Goal: Transaction & Acquisition: Purchase product/service

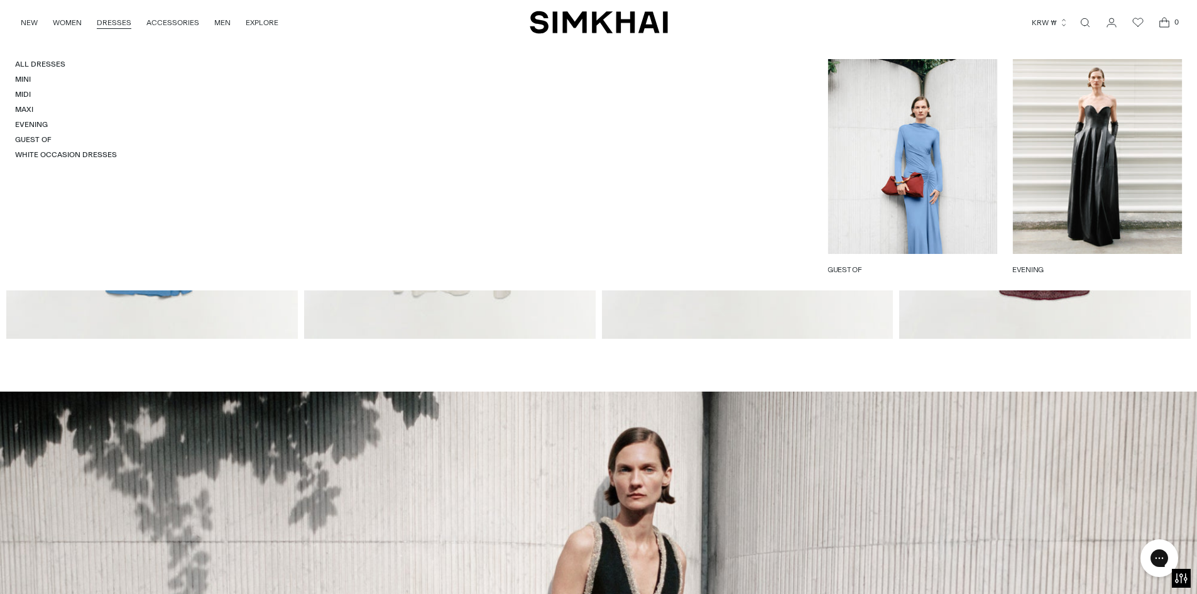
scroll to position [1006, 0]
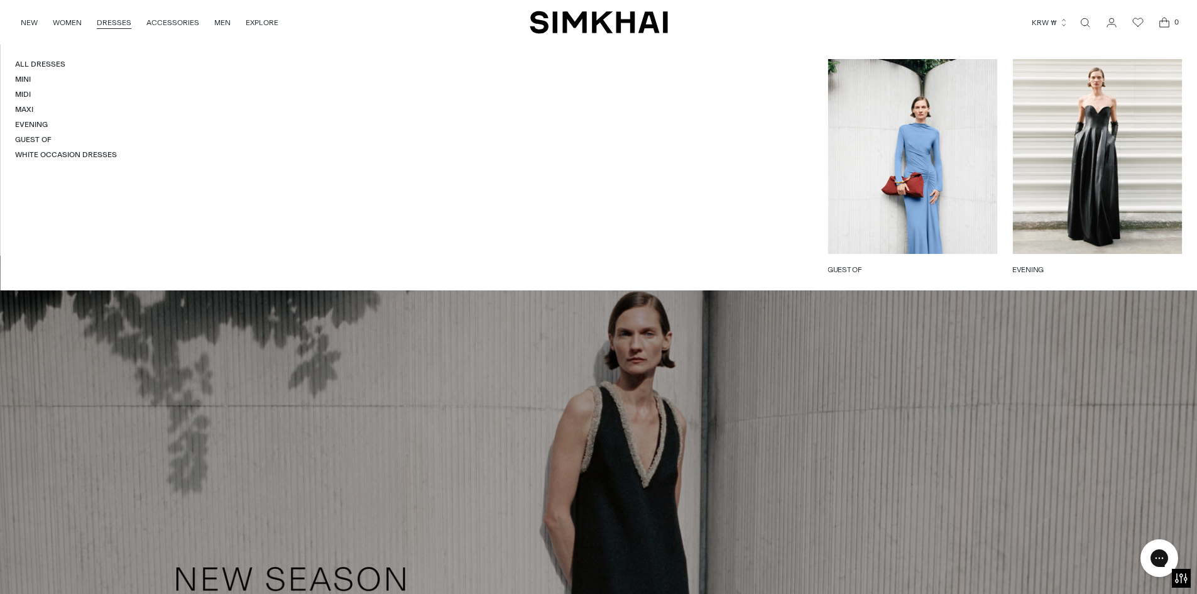
click at [116, 18] on link "DRESSES" at bounding box center [114, 23] width 35 height 28
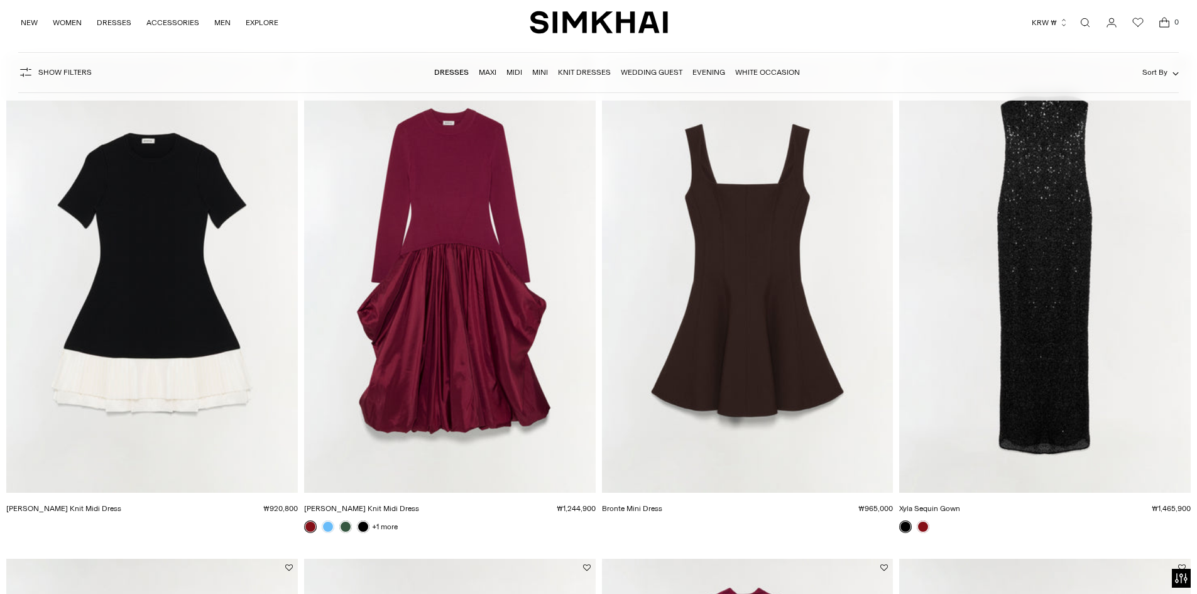
scroll to position [1069, 0]
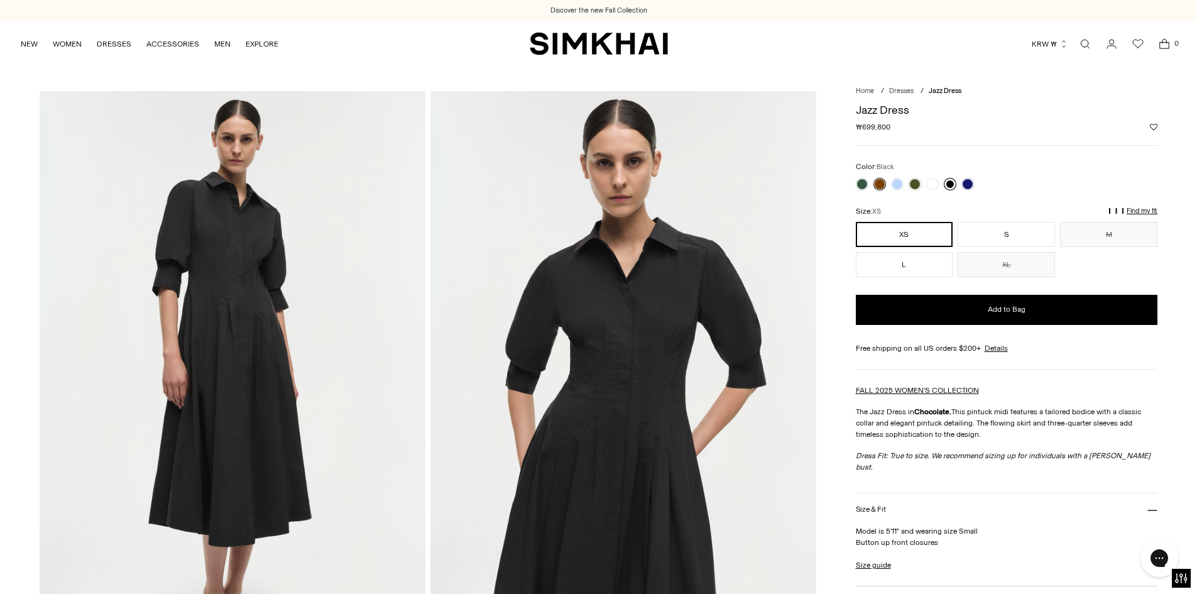
click at [945, 183] on link at bounding box center [950, 184] width 13 height 13
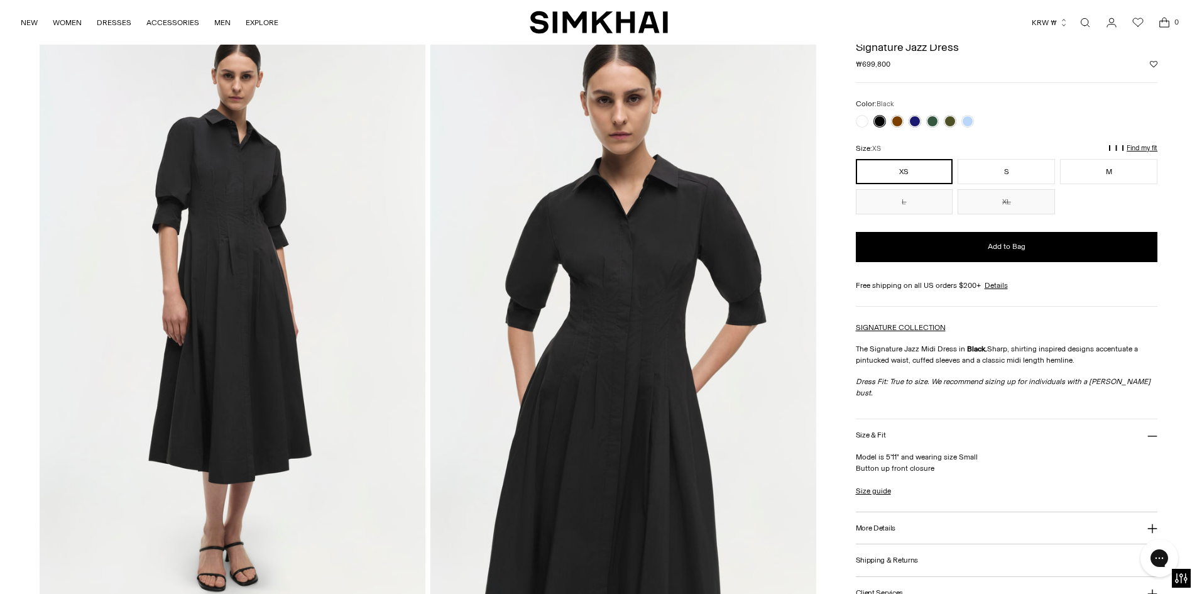
scroll to position [251, 0]
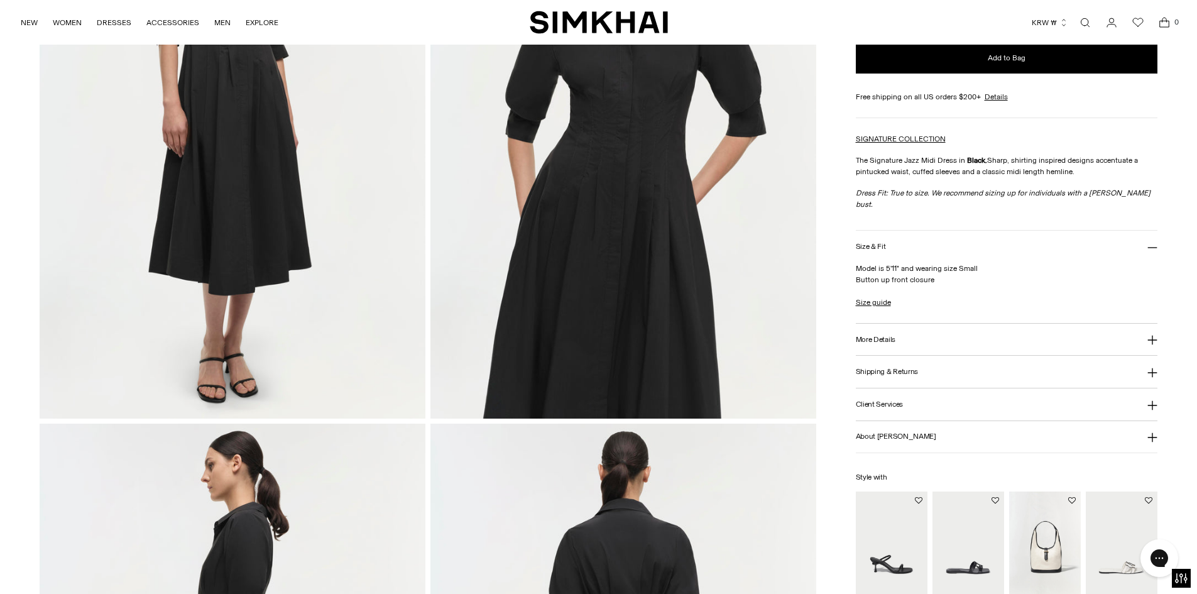
click at [898, 327] on button "More Details" at bounding box center [1007, 340] width 302 height 32
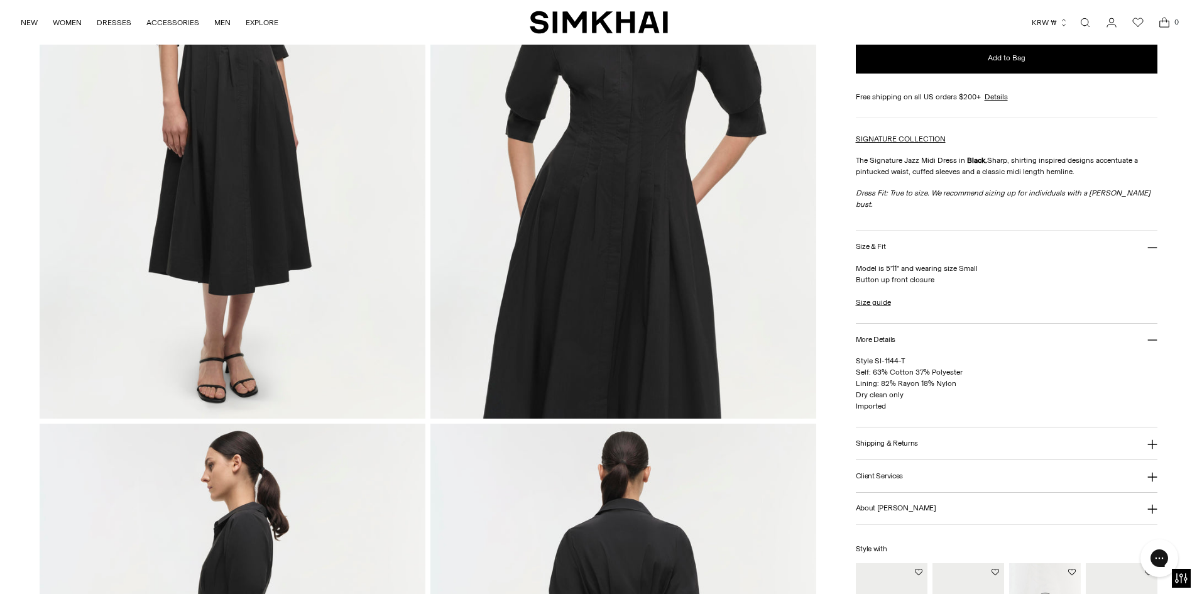
click at [901, 439] on h3 "Shipping & Returns" at bounding box center [887, 443] width 63 height 8
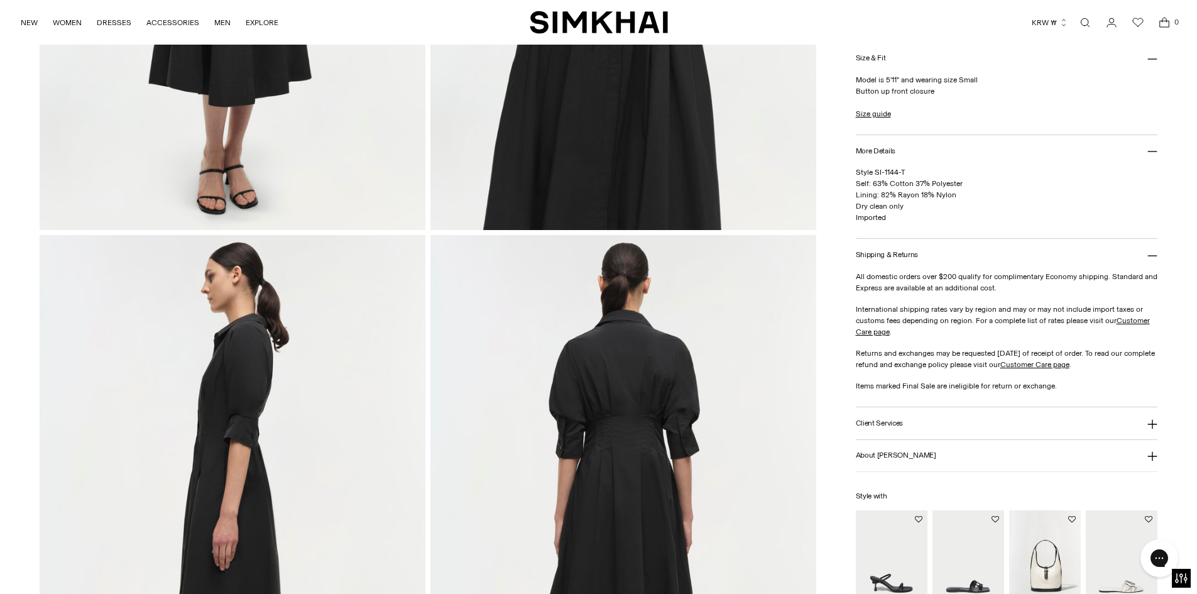
scroll to position [503, 0]
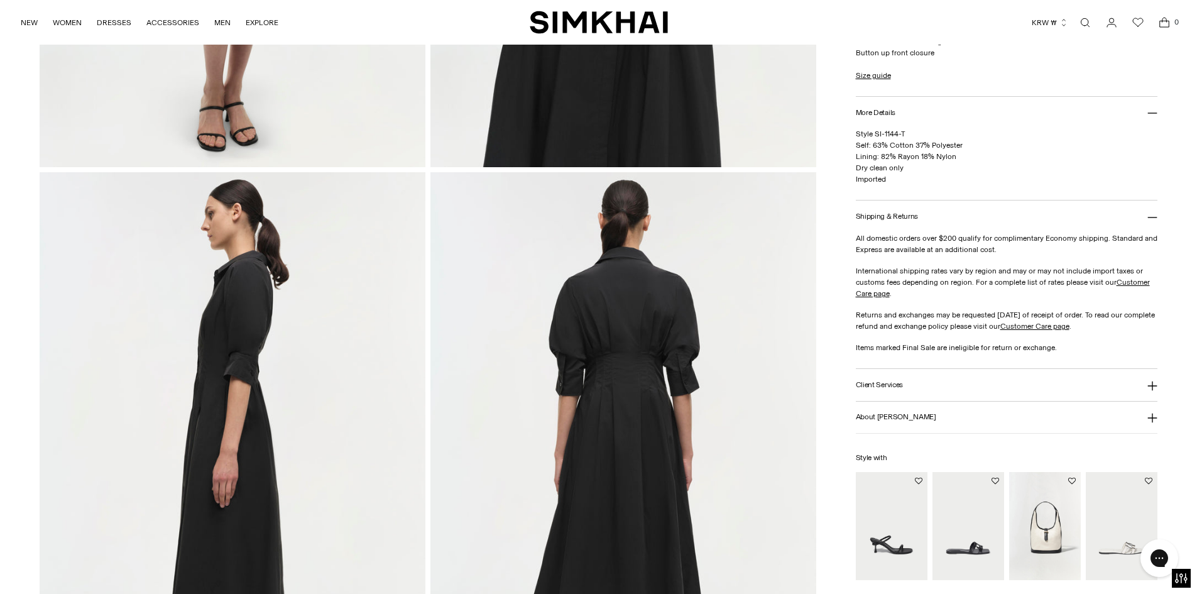
click at [883, 381] on h3 "Client Services" at bounding box center [880, 385] width 48 height 8
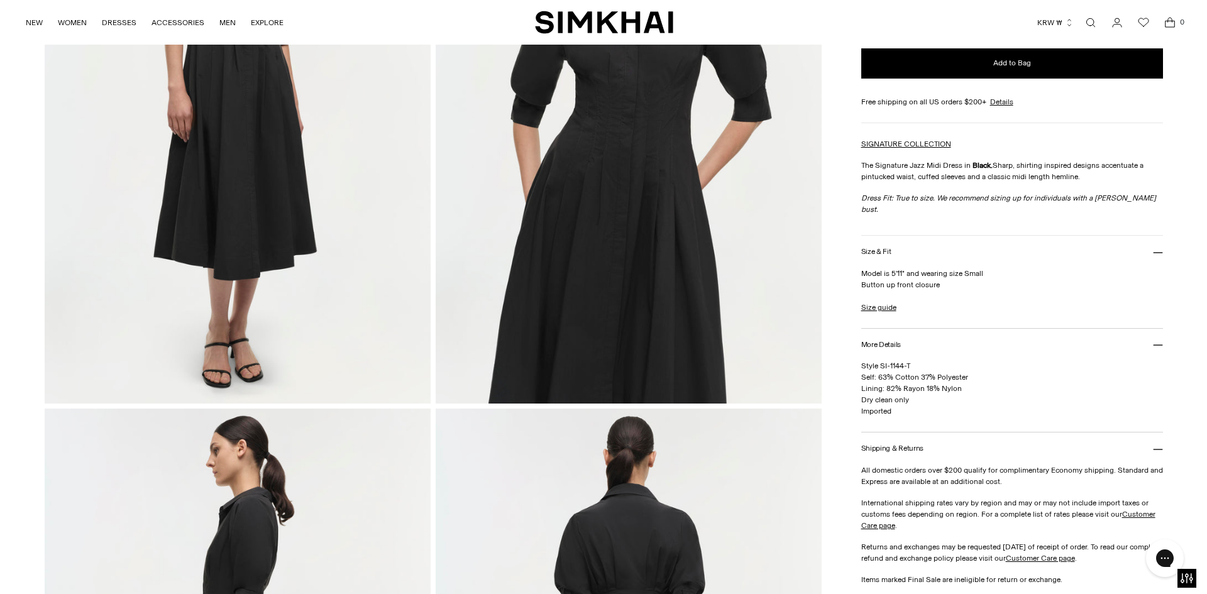
scroll to position [251, 0]
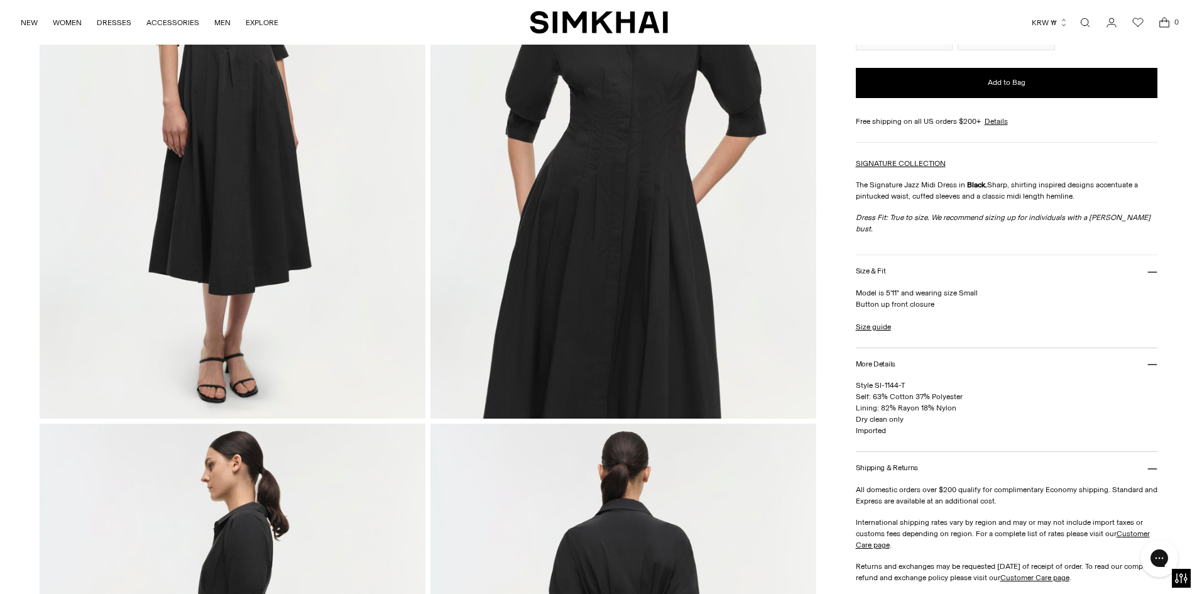
click at [870, 267] on h3 "Size & Fit" at bounding box center [871, 271] width 30 height 8
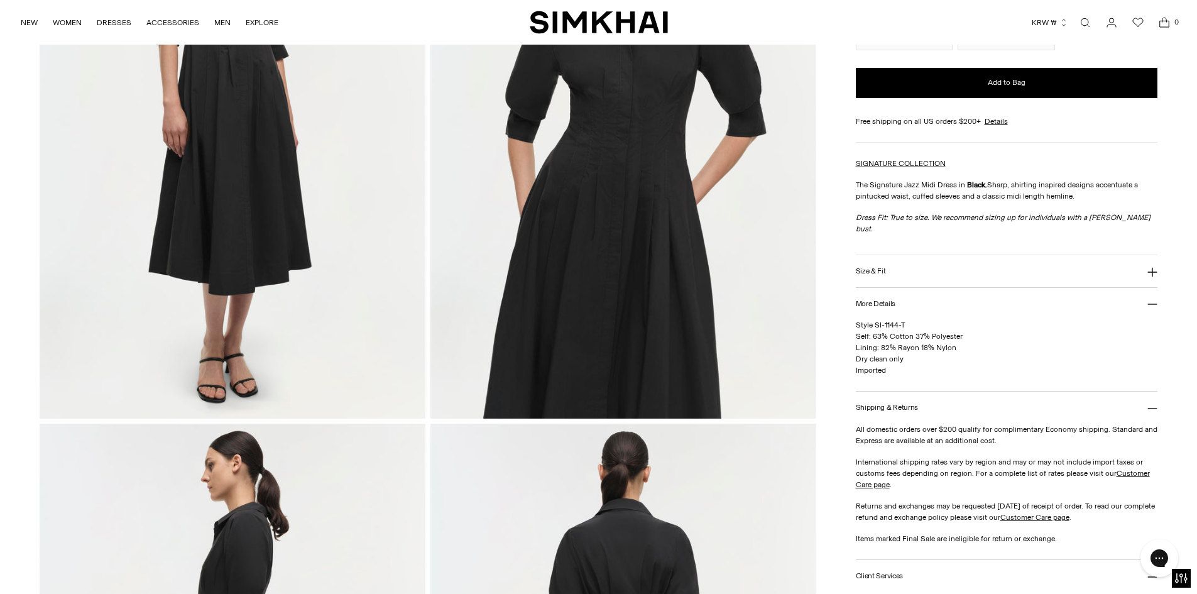
click at [871, 267] on h3 "Size & Fit" at bounding box center [871, 271] width 30 height 8
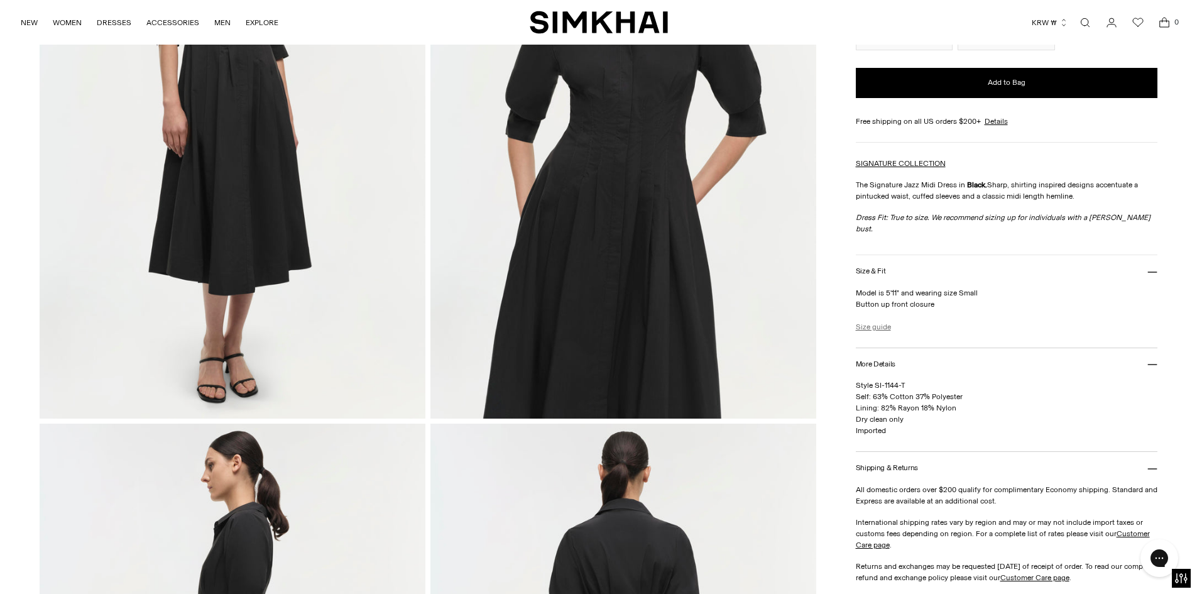
click at [876, 321] on link "Size guide" at bounding box center [873, 326] width 35 height 11
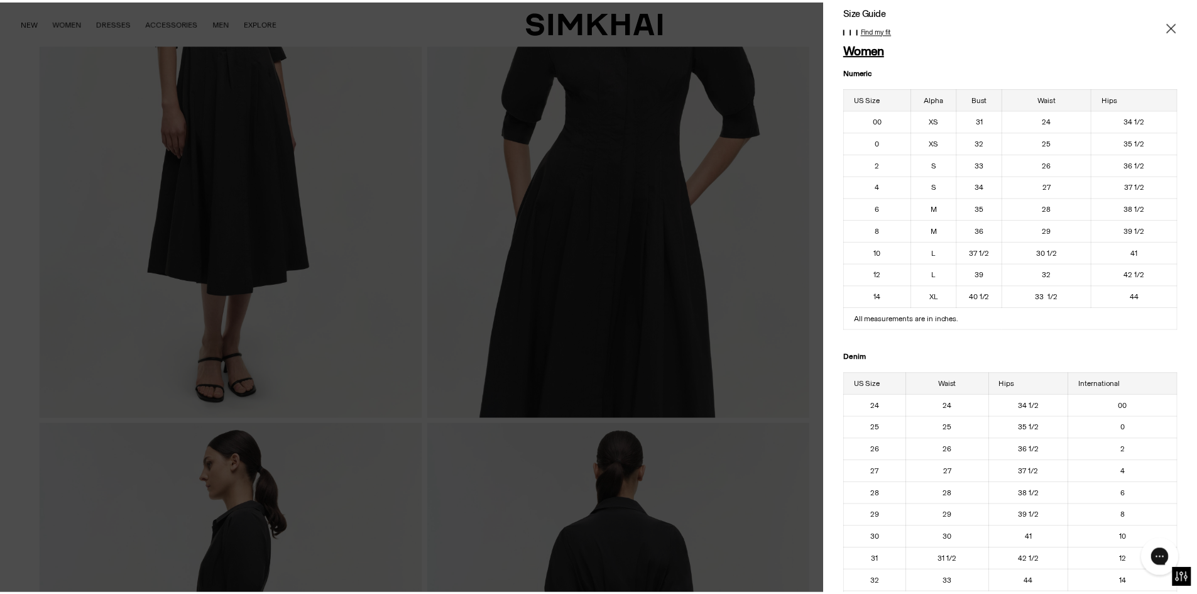
scroll to position [0, 0]
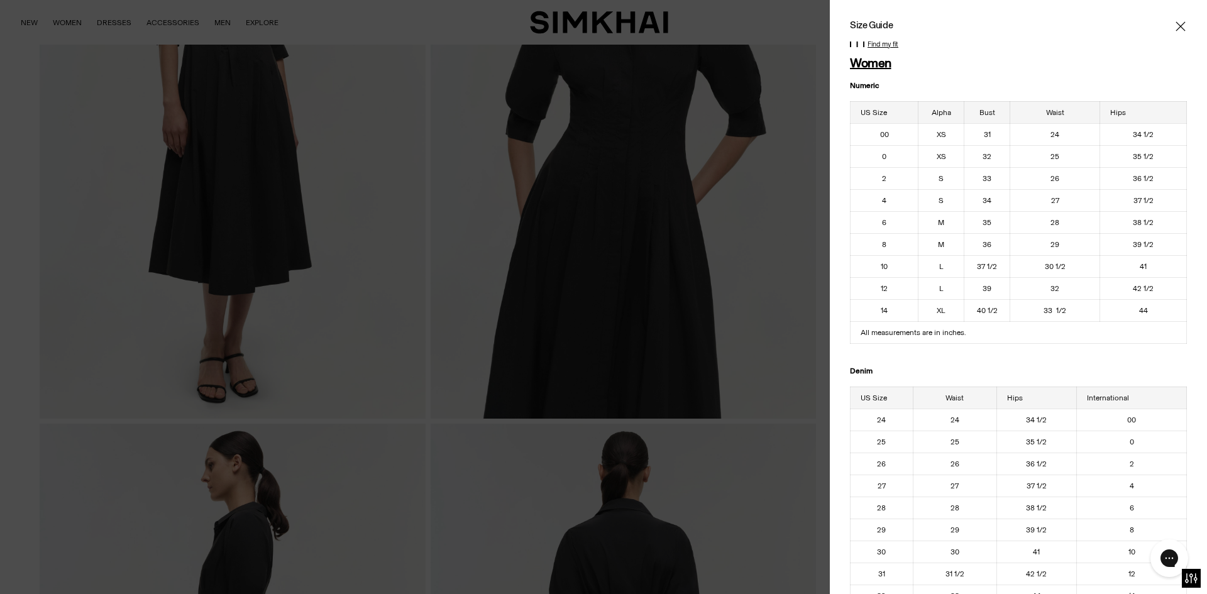
click at [896, 45] on p "Find my fit" at bounding box center [882, 45] width 31 height 8
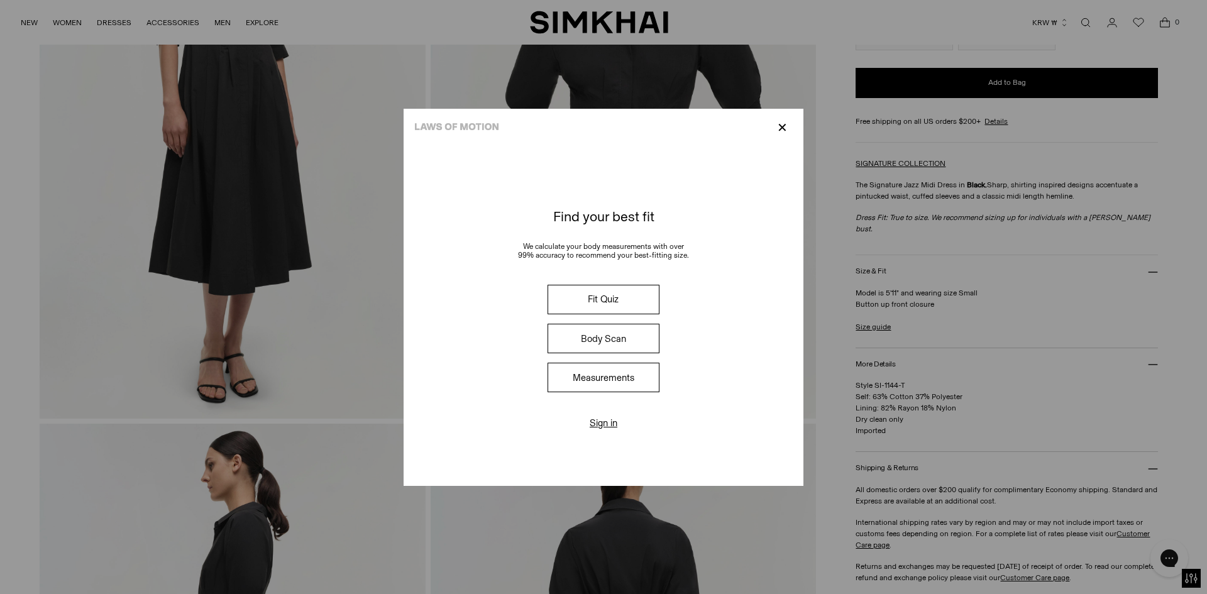
click at [784, 124] on p "✕" at bounding box center [782, 127] width 17 height 21
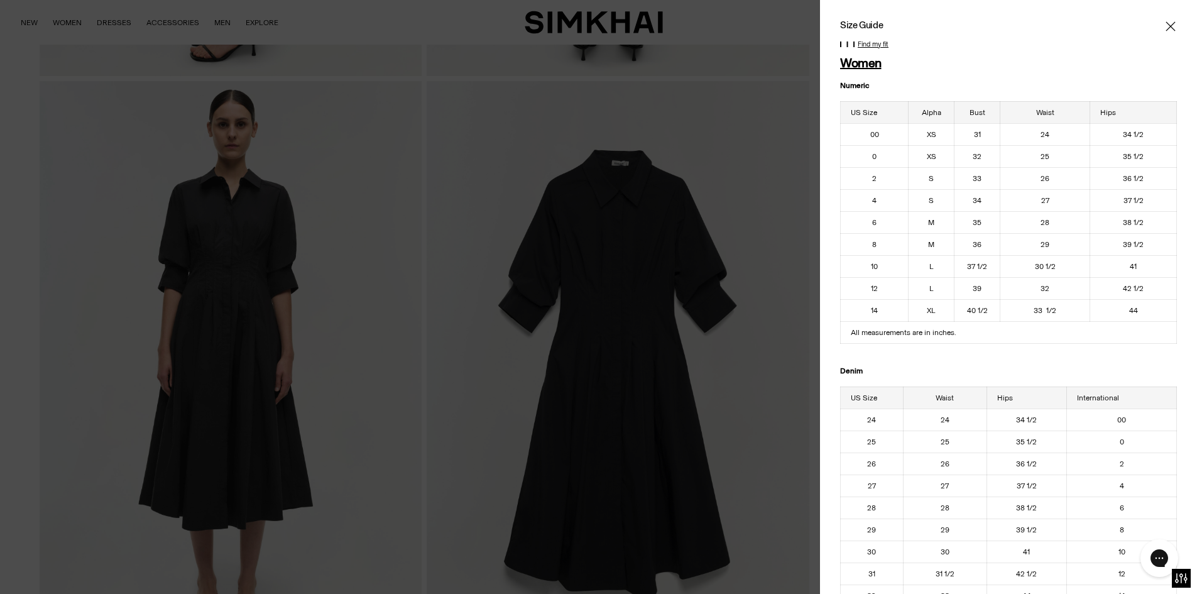
scroll to position [1131, 0]
